Goal: Information Seeking & Learning: Find specific fact

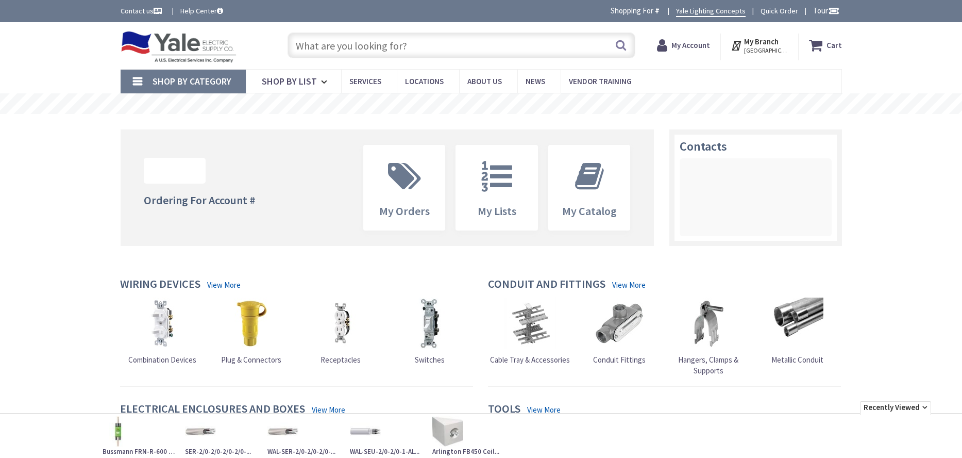
click at [313, 45] on input "text" at bounding box center [462, 45] width 348 height 26
paste input "Ilsco PDB-55-600-1 Power Distribution Block"
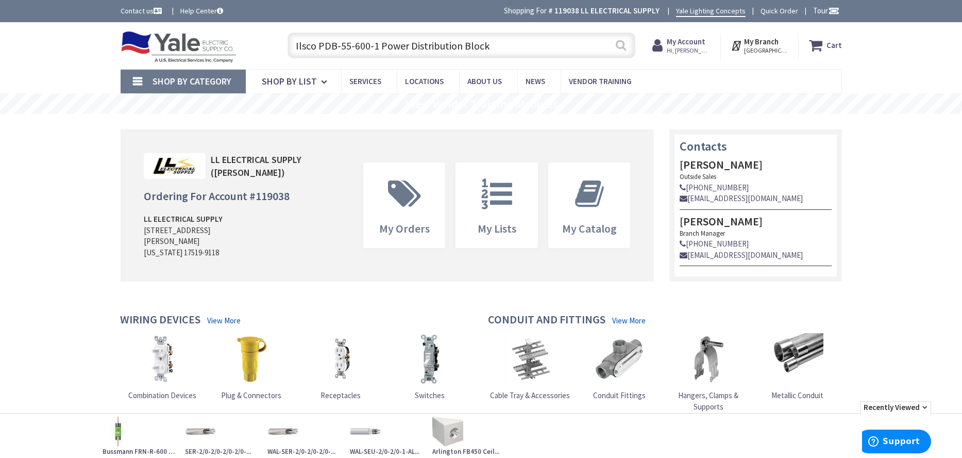
type input "Ilsco PDB-55-600-1 Power Distribution Block"
click at [623, 42] on button "Search" at bounding box center [620, 45] width 13 height 23
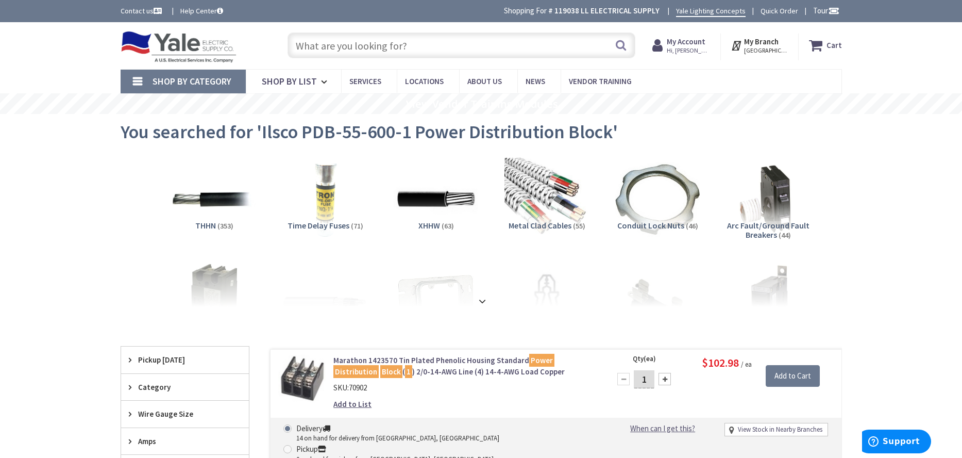
click at [399, 42] on input "text" at bounding box center [462, 45] width 348 height 26
paste input "Ilsco PDB-55-600-1 Power Distribution Block"
type input "Ilsco PDB-55-600-1 Power Distribution Block"
click at [619, 48] on button "Search" at bounding box center [620, 45] width 13 height 23
click at [371, 52] on input "text" at bounding box center [462, 45] width 348 height 26
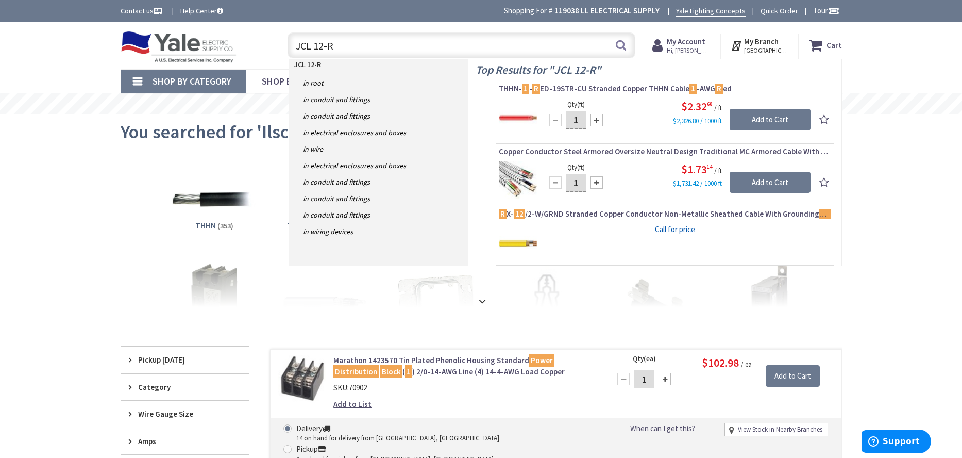
click at [314, 48] on input "JCL 12-R" at bounding box center [462, 45] width 348 height 26
click at [369, 46] on input "JCL -12-R" at bounding box center [462, 45] width 348 height 26
type input "JCL -12-R FUSE"
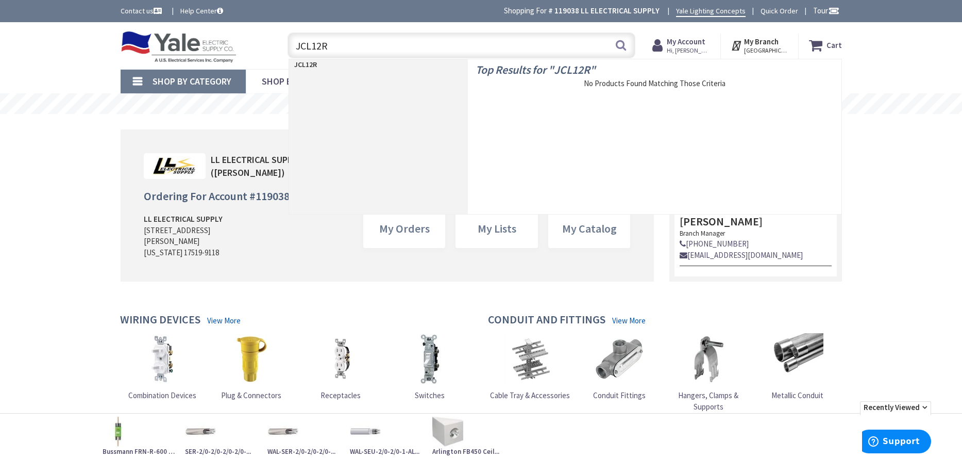
click at [312, 45] on input "JCL12R" at bounding box center [462, 45] width 348 height 26
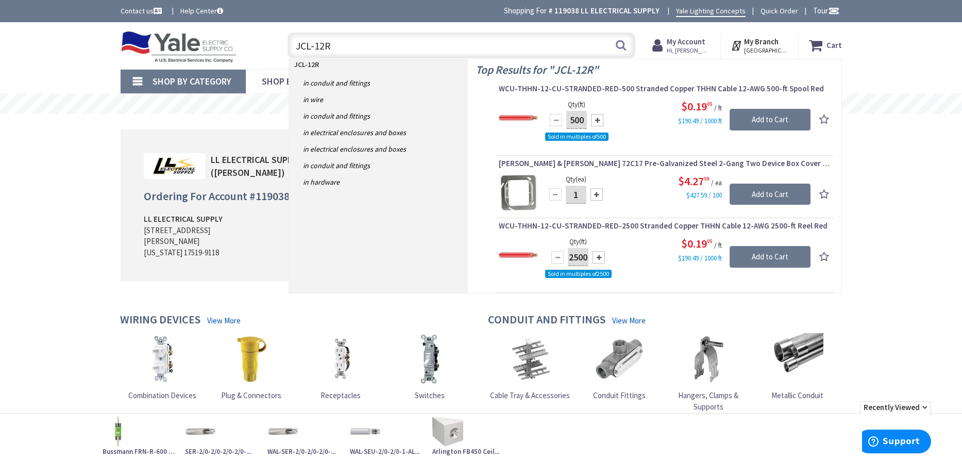
click at [323, 46] on input "JCL-12R" at bounding box center [462, 45] width 348 height 26
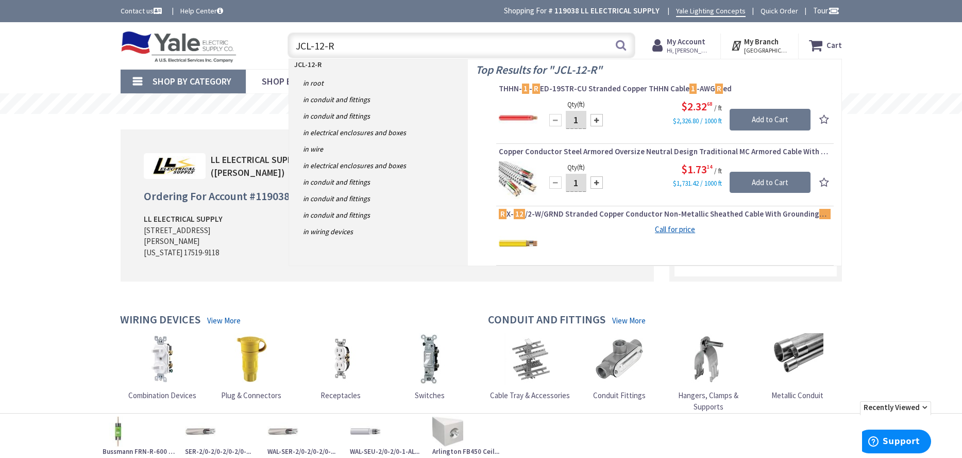
click at [349, 51] on input "JCL-12-R" at bounding box center [462, 45] width 348 height 26
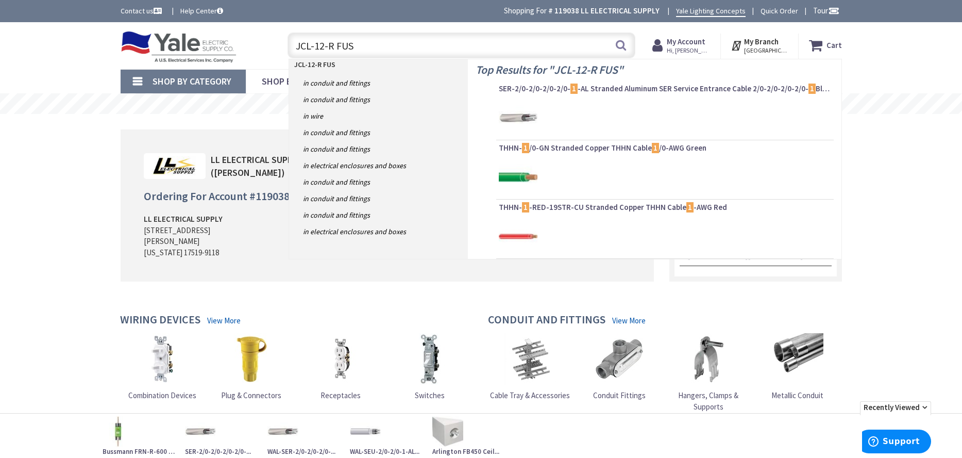
type input "JCL-12-R FUSE"
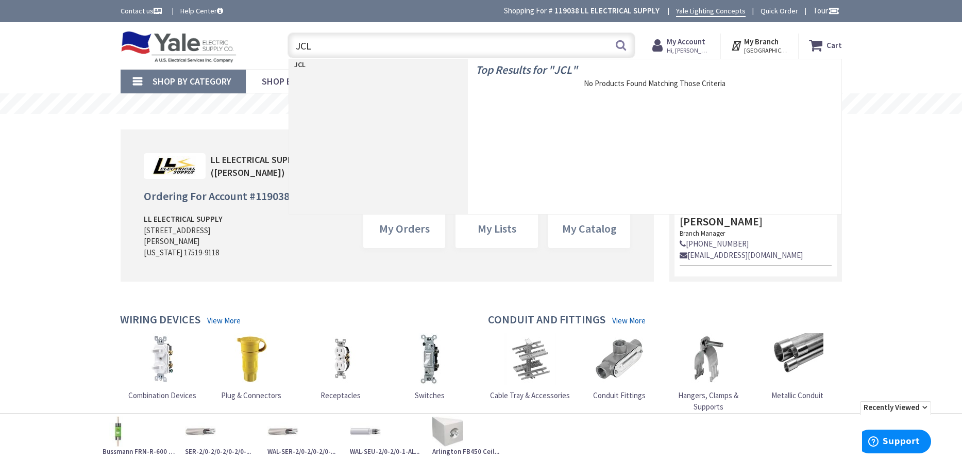
type input "JCL"
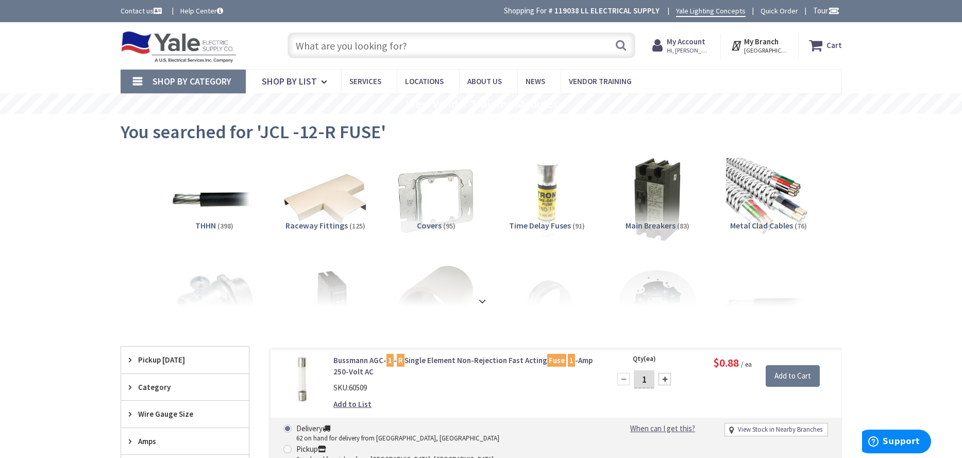
click at [315, 51] on input "text" at bounding box center [462, 45] width 348 height 26
